Goal: Task Accomplishment & Management: Use online tool/utility

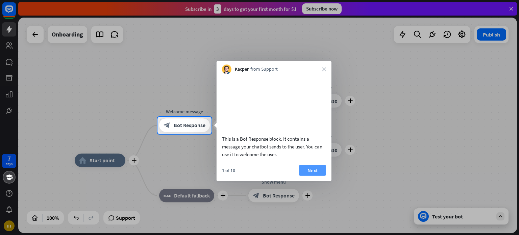
click at [309, 176] on button "Next" at bounding box center [312, 170] width 27 height 11
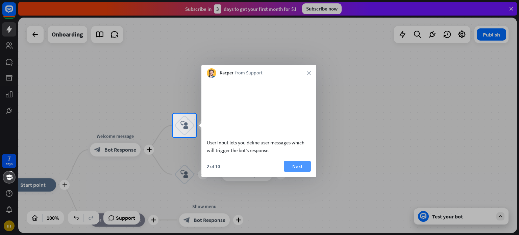
click at [294, 172] on button "Next" at bounding box center [297, 166] width 27 height 11
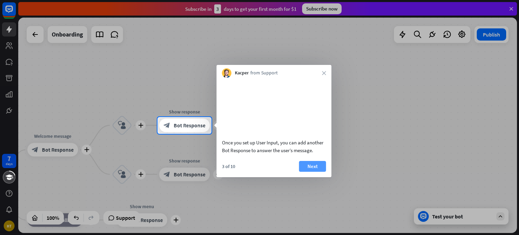
click at [317, 172] on button "Next" at bounding box center [312, 166] width 27 height 11
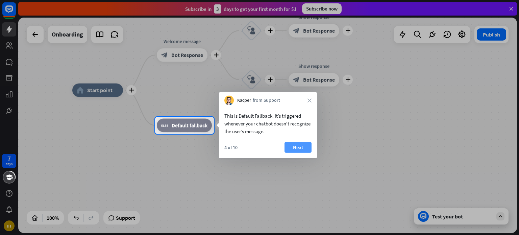
click at [303, 147] on button "Next" at bounding box center [298, 147] width 27 height 11
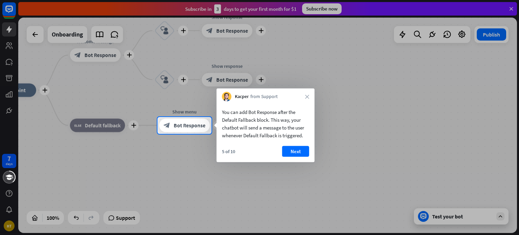
drag, startPoint x: 252, startPoint y: 112, endPoint x: 290, endPoint y: 115, distance: 38.4
click at [290, 115] on div "You can add Bot Response after the Default Fallback block. This way, your chatb…" at bounding box center [265, 123] width 87 height 31
drag, startPoint x: 301, startPoint y: 151, endPoint x: 260, endPoint y: 103, distance: 63.3
click at [260, 103] on div "You can add Bot Response after the Default Fallback block. This way, your chatb…" at bounding box center [266, 131] width 98 height 61
click at [294, 153] on button "Next" at bounding box center [295, 151] width 27 height 11
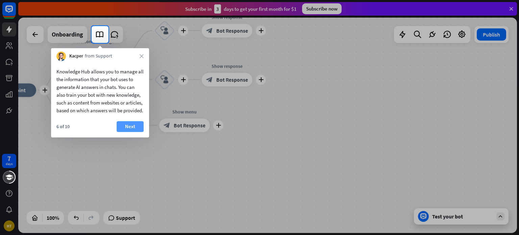
click at [126, 132] on button "Next" at bounding box center [130, 126] width 27 height 11
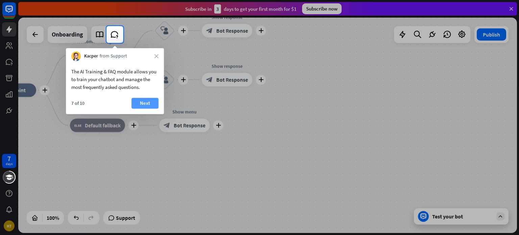
click at [140, 103] on button "Next" at bounding box center [145, 103] width 27 height 11
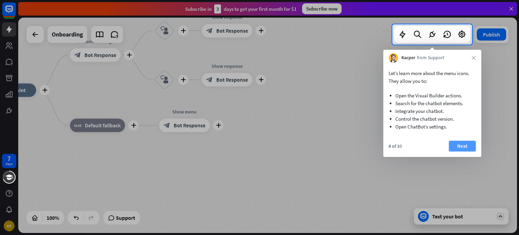
click at [471, 144] on button "Next" at bounding box center [462, 146] width 27 height 11
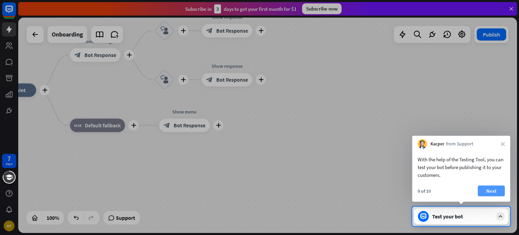
click at [495, 190] on button "Next" at bounding box center [491, 191] width 27 height 11
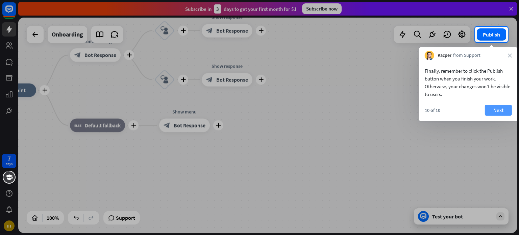
click at [496, 112] on button "Next" at bounding box center [498, 110] width 27 height 11
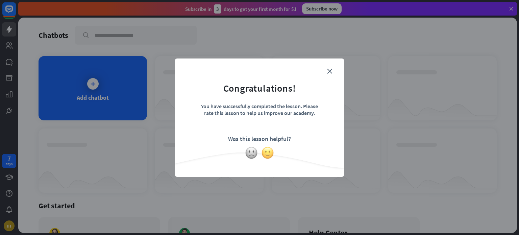
click at [266, 156] on img at bounding box center [267, 152] width 13 height 13
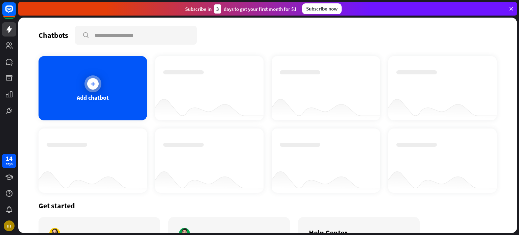
click at [100, 78] on div "Add chatbot" at bounding box center [93, 88] width 109 height 64
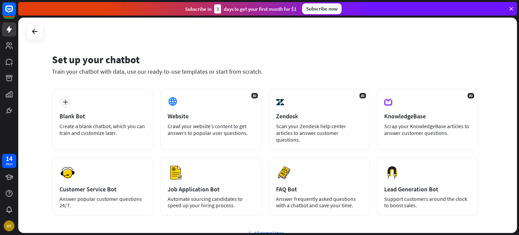
scroll to position [34, 0]
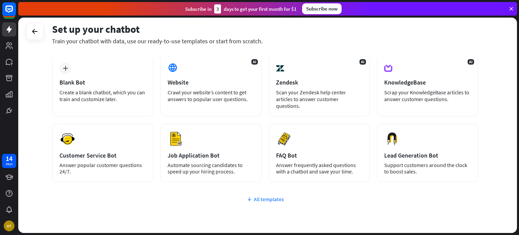
click at [261, 196] on div "All templates" at bounding box center [265, 199] width 426 height 7
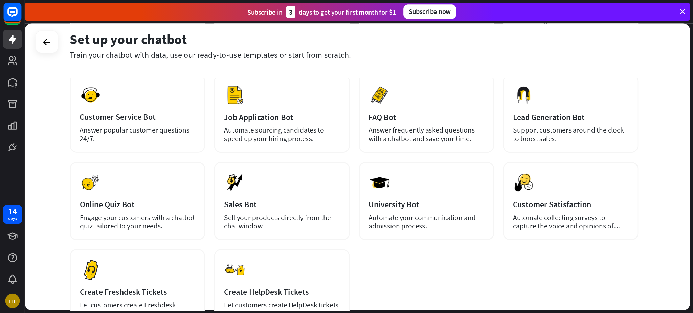
scroll to position [135, 0]
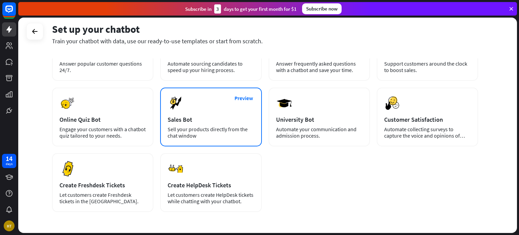
click at [229, 126] on div "Sell your products directly from the chat window" at bounding box center [211, 132] width 87 height 13
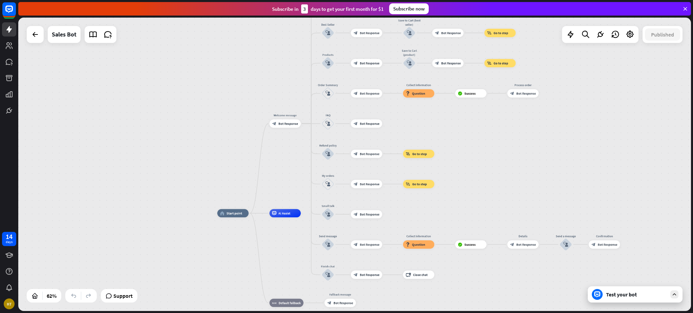
drag, startPoint x: 273, startPoint y: 63, endPoint x: 292, endPoint y: 160, distance: 99.3
click at [292, 160] on div "home_2 Start point Welcome message block_bot_response Bot Response Main menu bl…" at bounding box center [354, 165] width 672 height 294
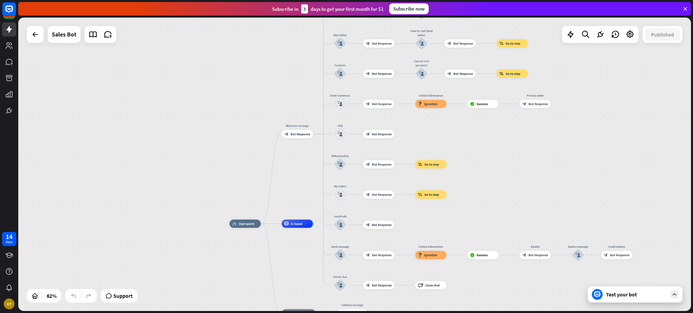
drag, startPoint x: 291, startPoint y: 65, endPoint x: 302, endPoint y: 48, distance: 20.3
click at [302, 48] on div "home_2 Start point Welcome message block_bot_response Bot Response Main menu bl…" at bounding box center [354, 165] width 672 height 294
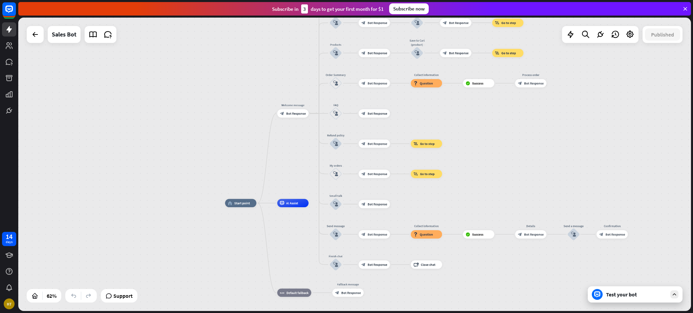
drag, startPoint x: 293, startPoint y: 172, endPoint x: 289, endPoint y: 151, distance: 22.0
click at [289, 151] on div "home_2 Start point Welcome message block_bot_response Bot Response Main menu bl…" at bounding box center [354, 165] width 672 height 294
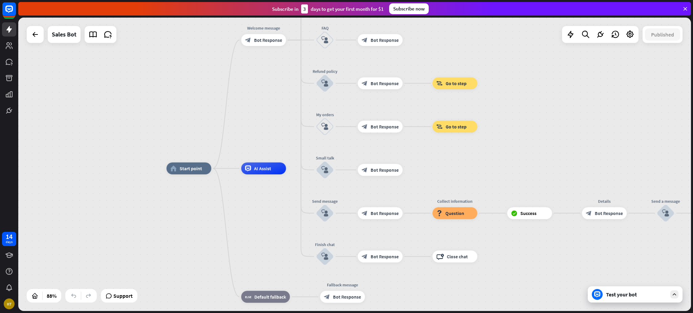
drag, startPoint x: 290, startPoint y: 175, endPoint x: 260, endPoint y: 138, distance: 47.4
click at [260, 138] on div "home_2 Start point Welcome message block_bot_response Bot Response Main menu bl…" at bounding box center [354, 165] width 672 height 294
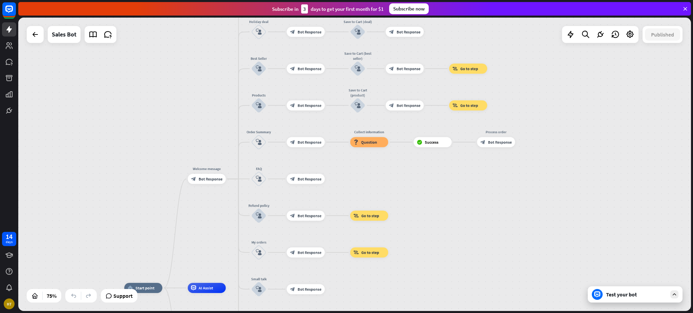
drag, startPoint x: 555, startPoint y: 133, endPoint x: 504, endPoint y: 257, distance: 134.4
click at [504, 235] on div "home_2 Start point Welcome message block_bot_response Bot Response Main menu bl…" at bounding box center [354, 165] width 672 height 294
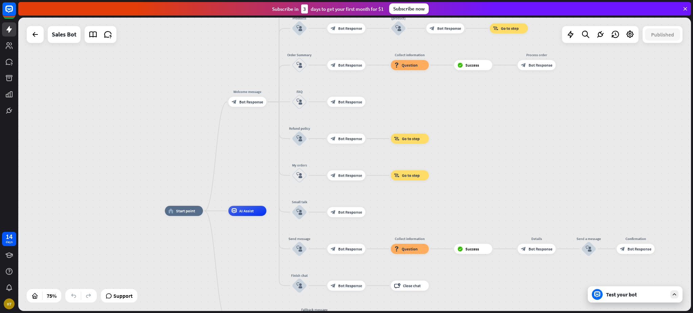
drag, startPoint x: 569, startPoint y: 102, endPoint x: 597, endPoint y: 17, distance: 90.1
click at [519, 17] on div "close Product Help First steps Get started with ChatBot Help Center Follow step…" at bounding box center [355, 156] width 674 height 313
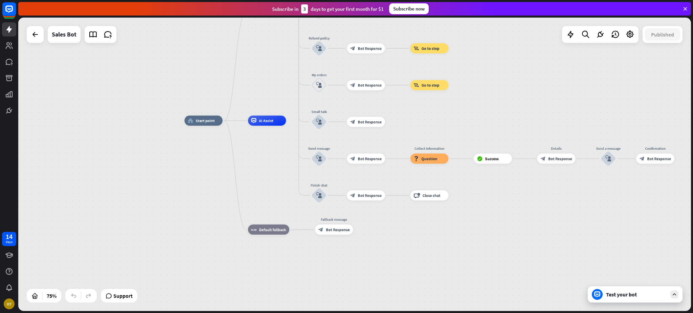
drag, startPoint x: 572, startPoint y: 143, endPoint x: 591, endPoint y: 54, distance: 90.3
click at [519, 54] on div "home_2 Start point Welcome message block_bot_response Bot Response Main menu bl…" at bounding box center [354, 165] width 672 height 294
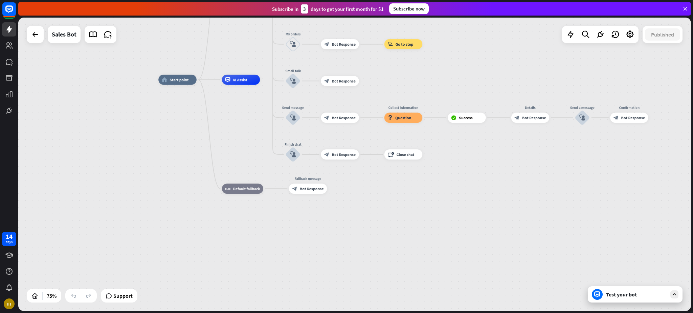
drag, startPoint x: 593, startPoint y: 129, endPoint x: 551, endPoint y: 59, distance: 81.9
click at [519, 80] on div "home_2 Start point Welcome message block_bot_response Bot Response Main menu bl…" at bounding box center [410, 190] width 504 height 220
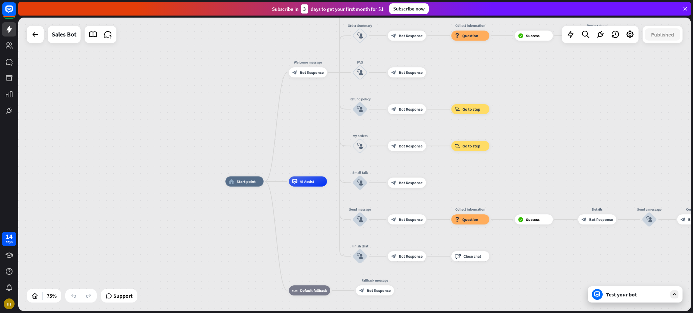
drag, startPoint x: 127, startPoint y: 203, endPoint x: 209, endPoint y: 334, distance: 154.9
click at [209, 235] on html "14 days HT close Product Help First steps Get started with ChatBot Help Center …" at bounding box center [346, 156] width 693 height 313
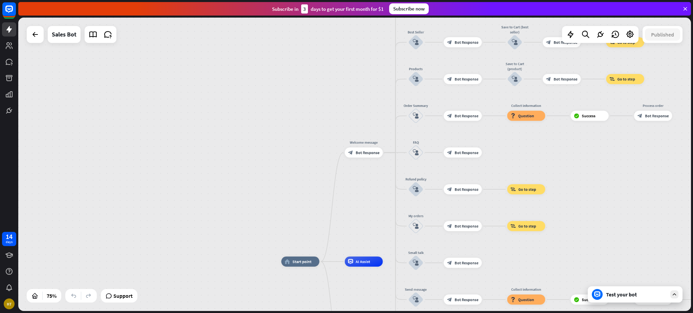
drag, startPoint x: 69, startPoint y: 110, endPoint x: 125, endPoint y: 193, distance: 100.3
click at [125, 193] on div "home_2 Start point Welcome message block_bot_response Bot Response Main menu bl…" at bounding box center [354, 165] width 672 height 294
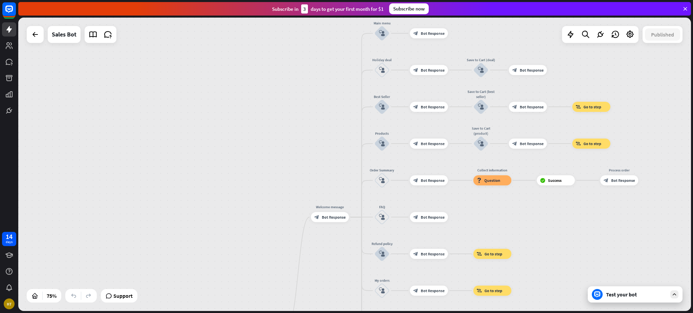
drag, startPoint x: 215, startPoint y: 93, endPoint x: 180, endPoint y: 154, distance: 70.3
click at [180, 155] on div "home_2 Start point Welcome message block_bot_response Bot Response Main menu bl…" at bounding box center [354, 165] width 672 height 294
